Goal: Find specific fact: Find specific fact

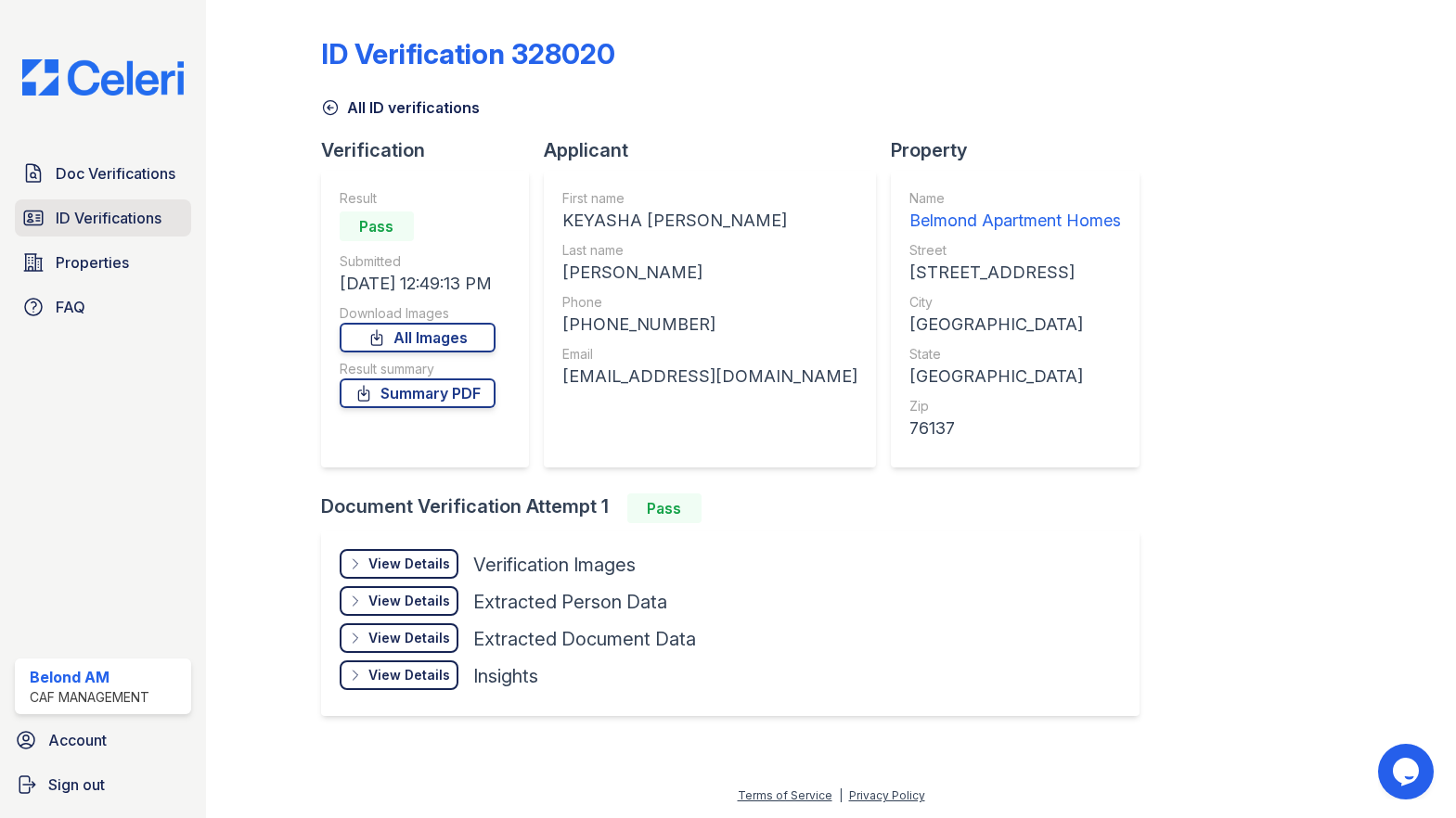
click at [74, 212] on span "ID Verifications" at bounding box center [109, 218] width 106 height 22
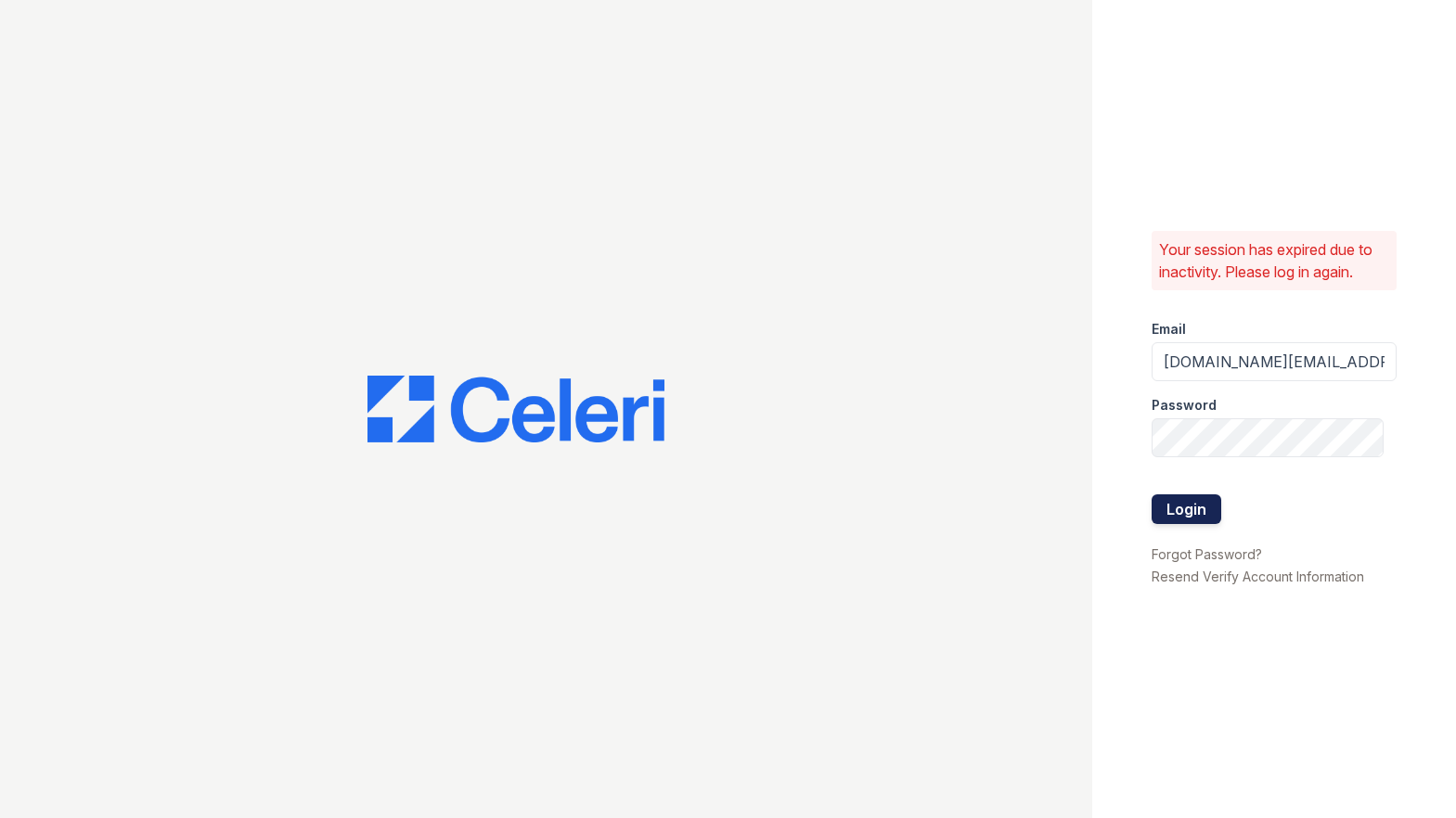
click at [1159, 515] on button "Login" at bounding box center [1186, 509] width 70 height 30
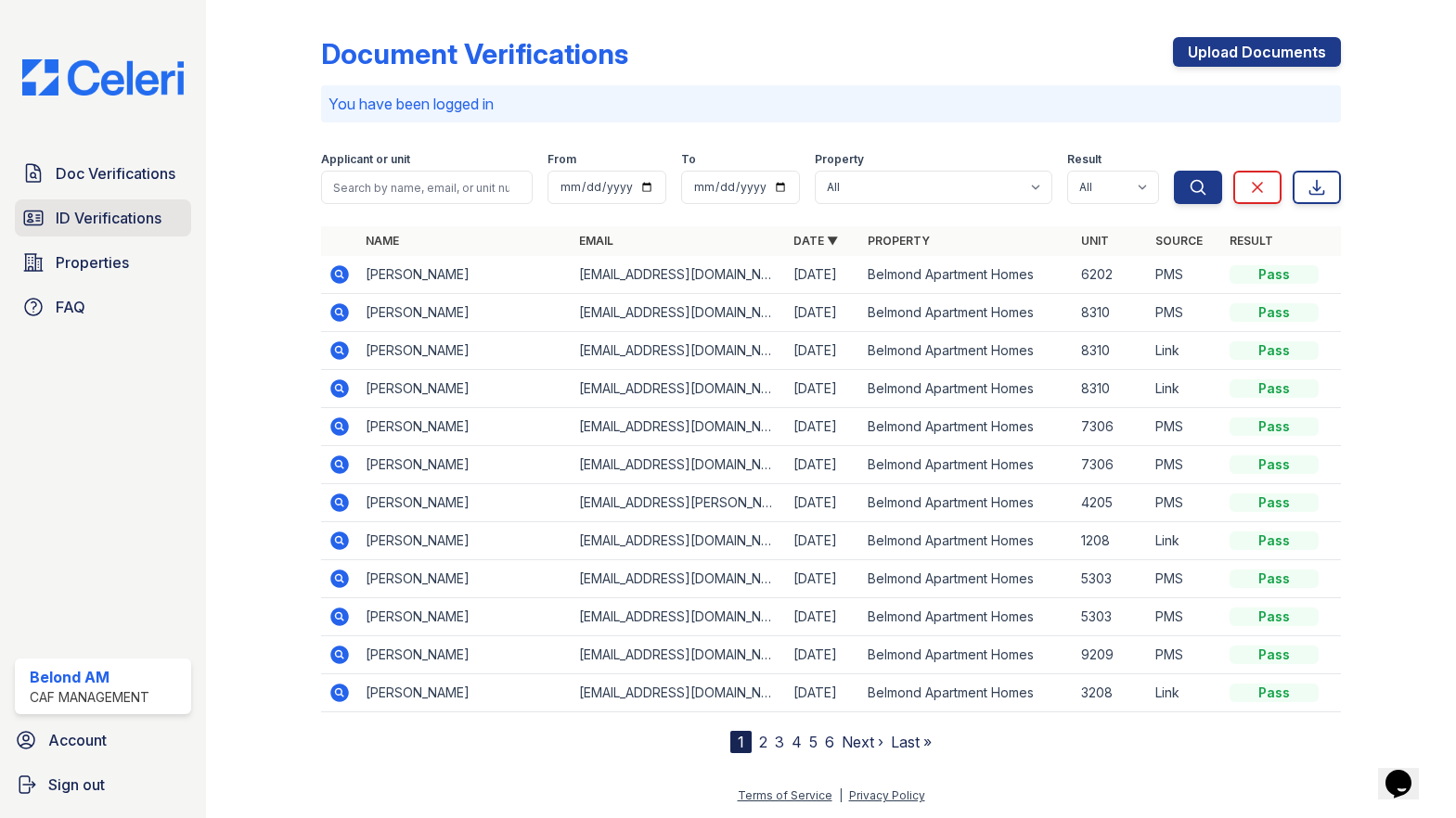
click at [112, 201] on link "ID Verifications" at bounding box center [103, 217] width 176 height 37
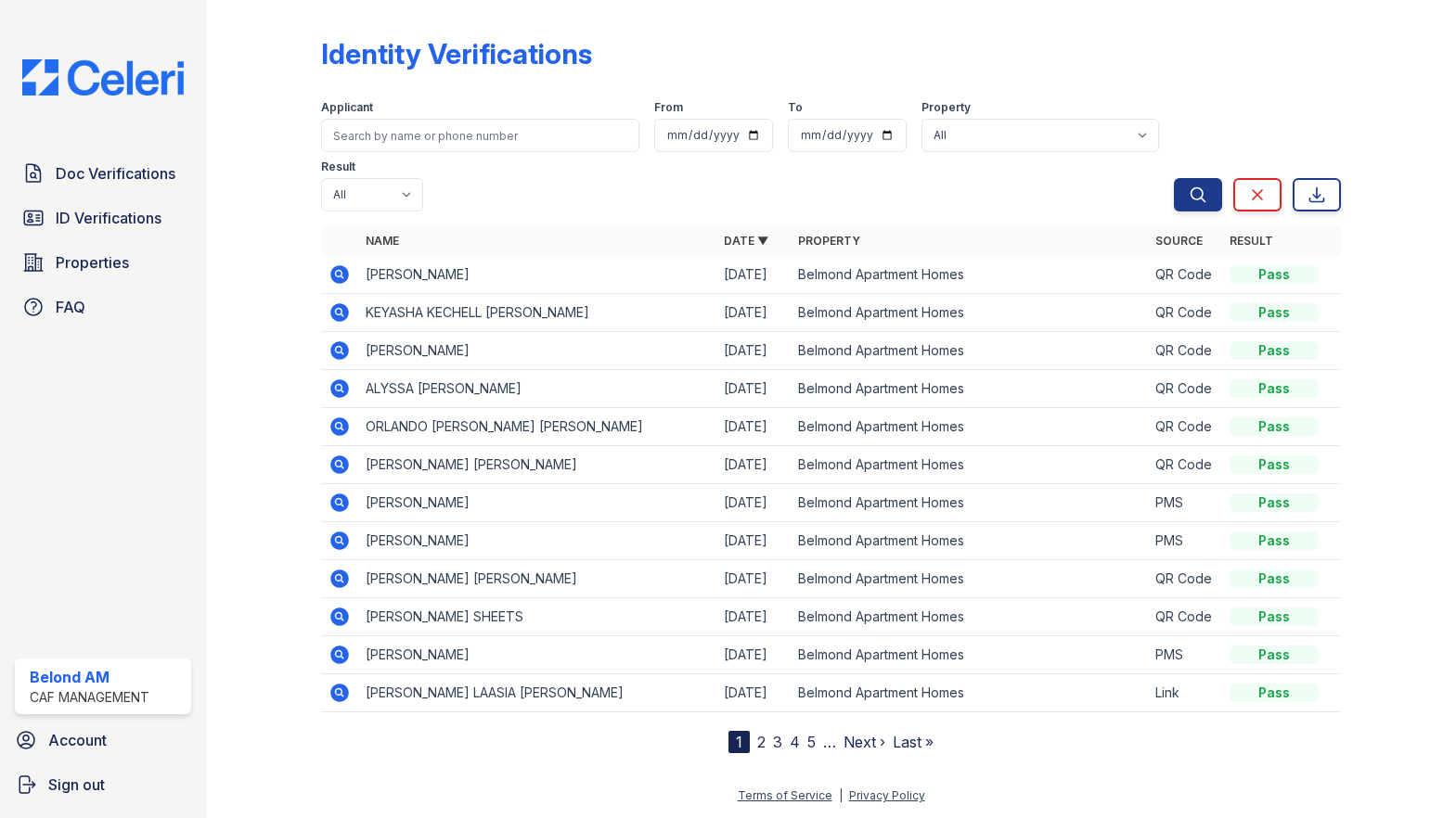
click at [331, 263] on icon at bounding box center [340, 274] width 22 height 22
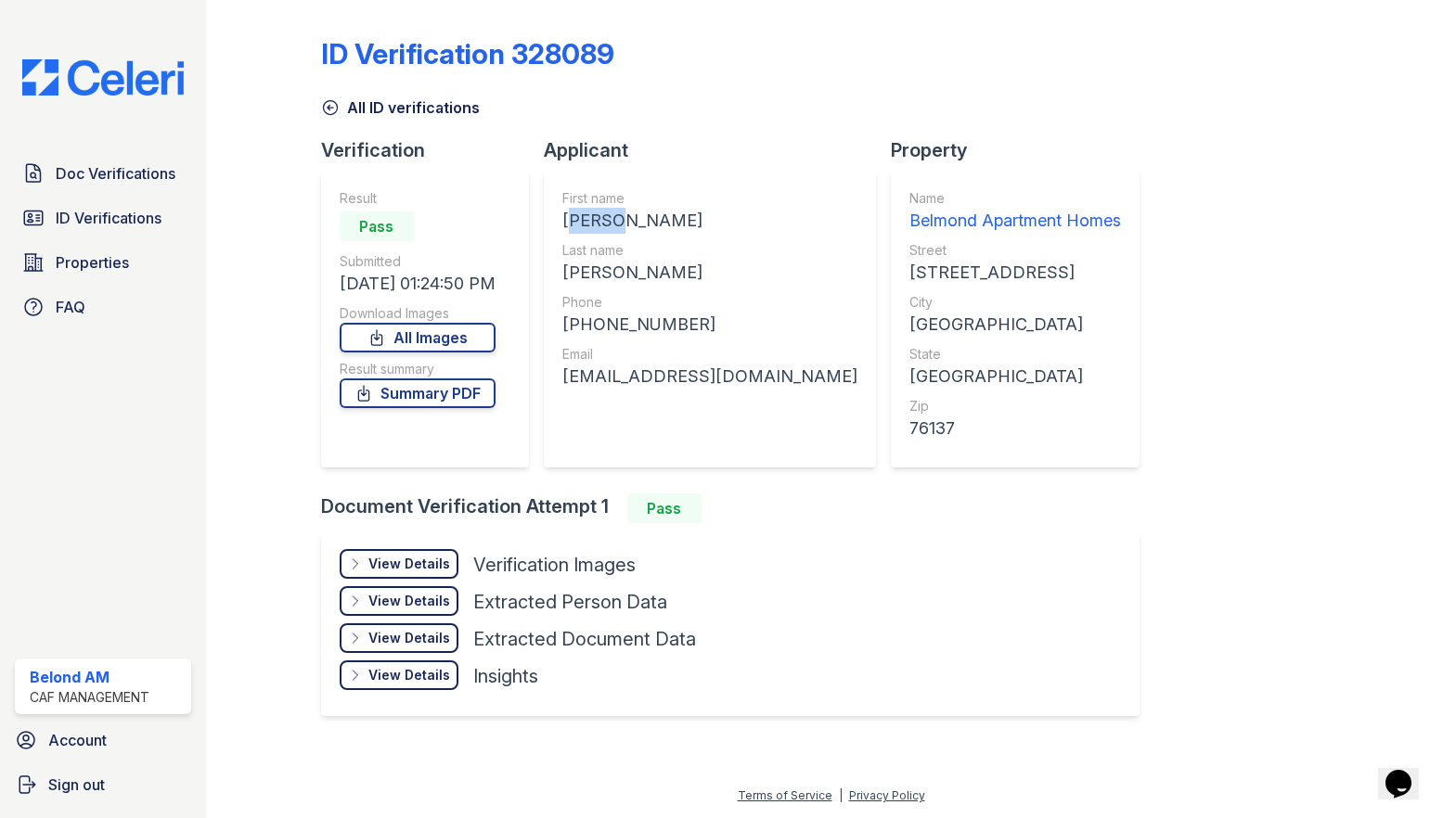
drag, startPoint x: 624, startPoint y: 224, endPoint x: 559, endPoint y: 220, distance: 65.1
click at [559, 220] on div "First name EDWIN Last name RODRIGUEZ Phone +18634587200 Email eddieboyii3@me.com" at bounding box center [710, 319] width 332 height 297
copy div "EDWIN"
drag, startPoint x: 669, startPoint y: 269, endPoint x: 569, endPoint y: 284, distance: 101.1
click at [569, 284] on div "RODRIGUEZ" at bounding box center [710, 273] width 295 height 26
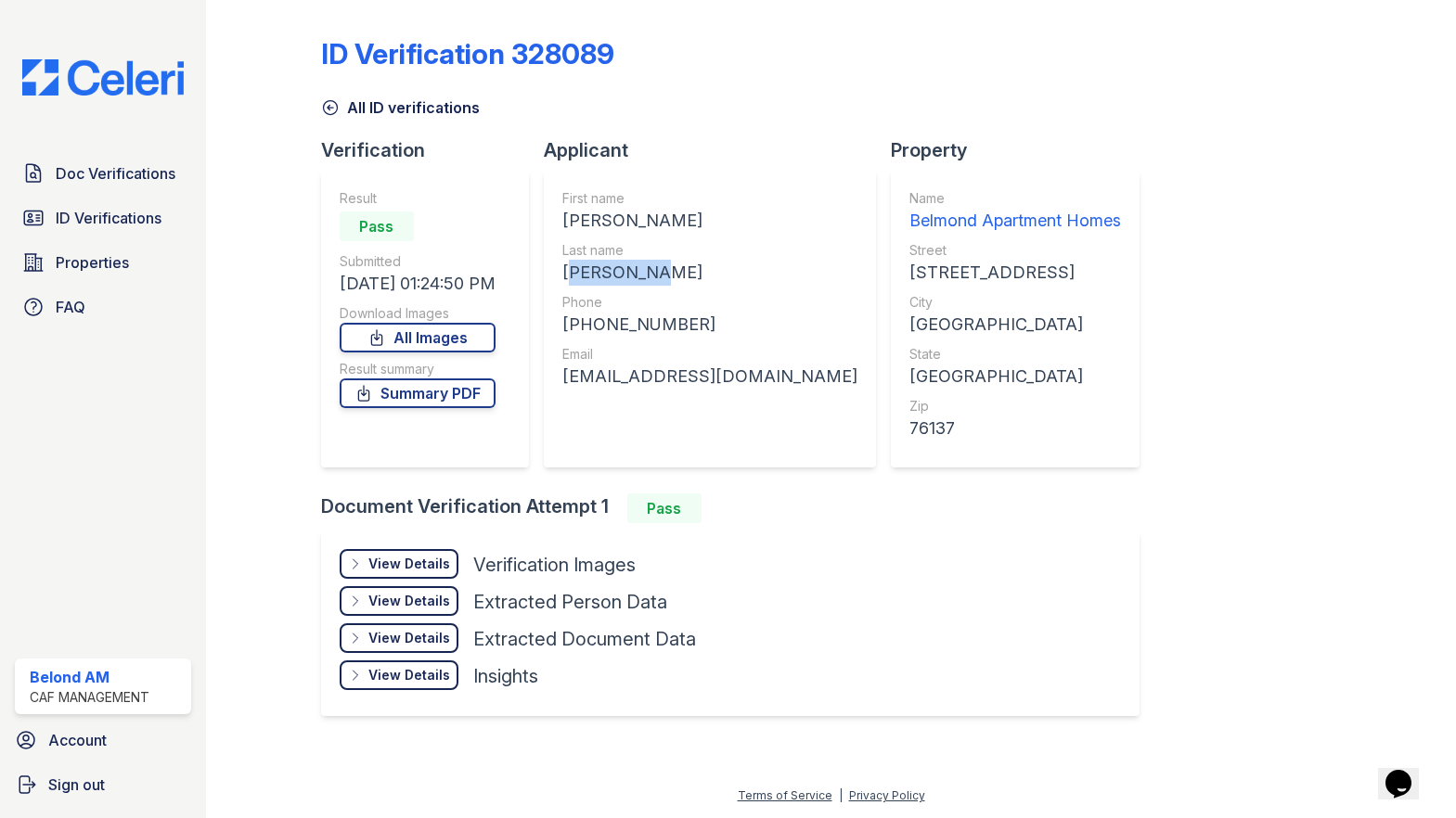
copy div "RODRIGUEZ"
drag, startPoint x: 695, startPoint y: 329, endPoint x: 585, endPoint y: 327, distance: 110.0
click at [585, 327] on div "+18634587200" at bounding box center [710, 325] width 295 height 26
copy div "8634587200"
drag, startPoint x: 741, startPoint y: 368, endPoint x: 551, endPoint y: 364, distance: 190.0
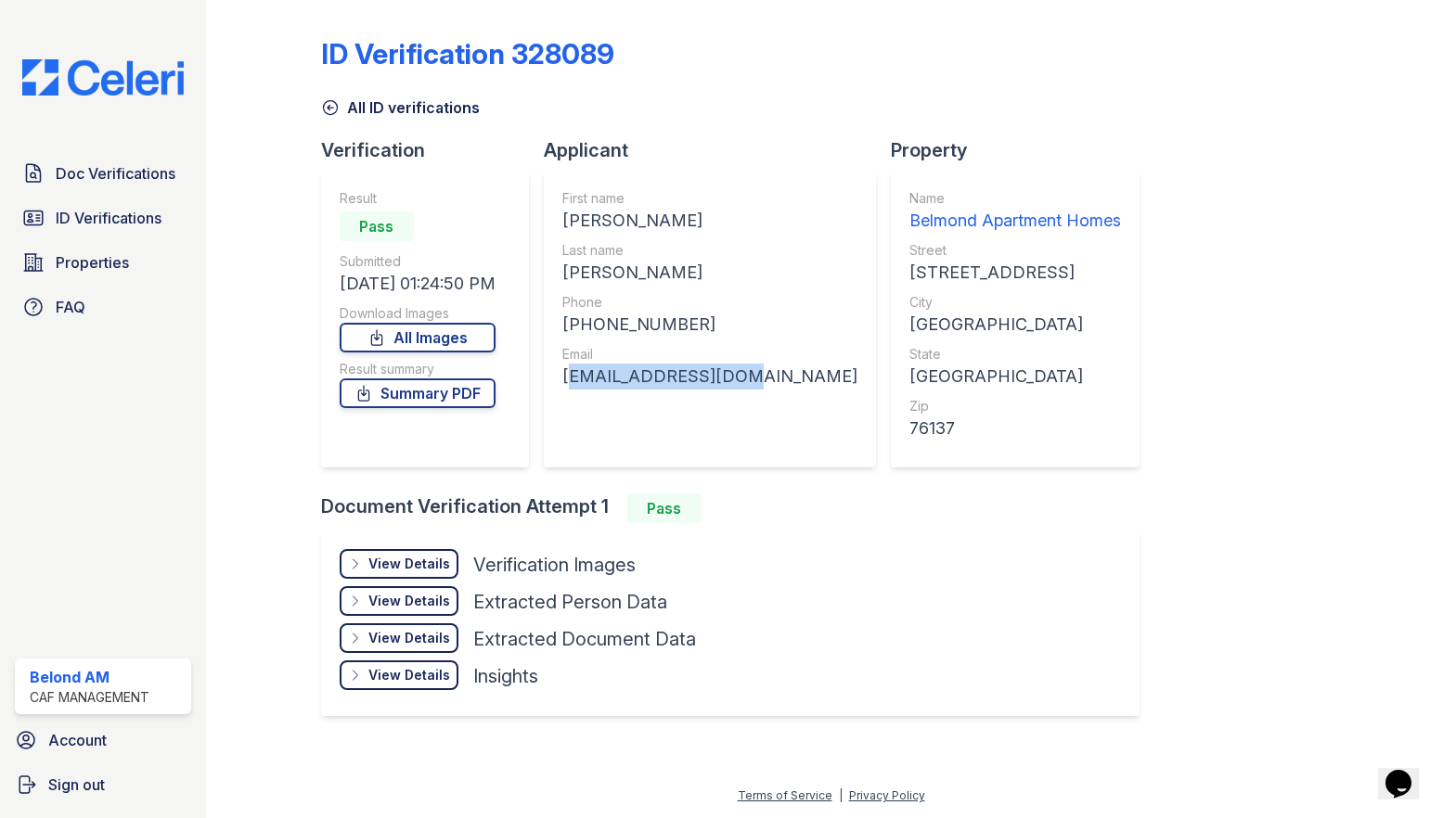
click at [551, 364] on div "First name EDWIN Last name RODRIGUEZ Phone +18634587200 Email eddieboyii3@me.com" at bounding box center [710, 319] width 332 height 297
copy div "eddieboyii3@me.com"
